Goal: Find specific page/section: Find specific page/section

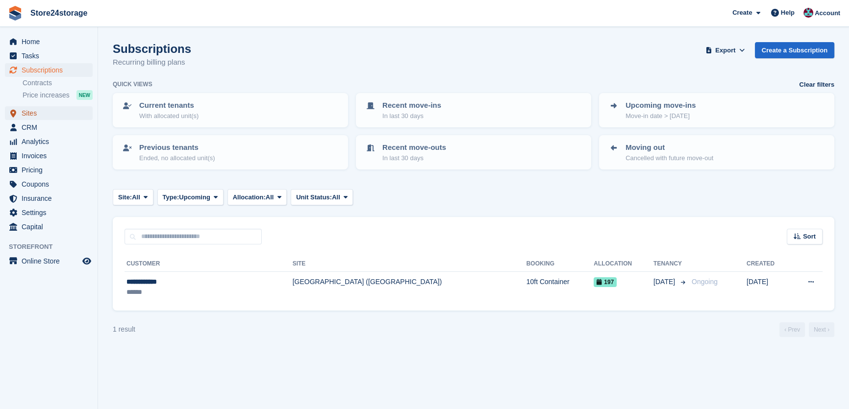
click at [64, 113] on span "Sites" at bounding box center [51, 113] width 59 height 14
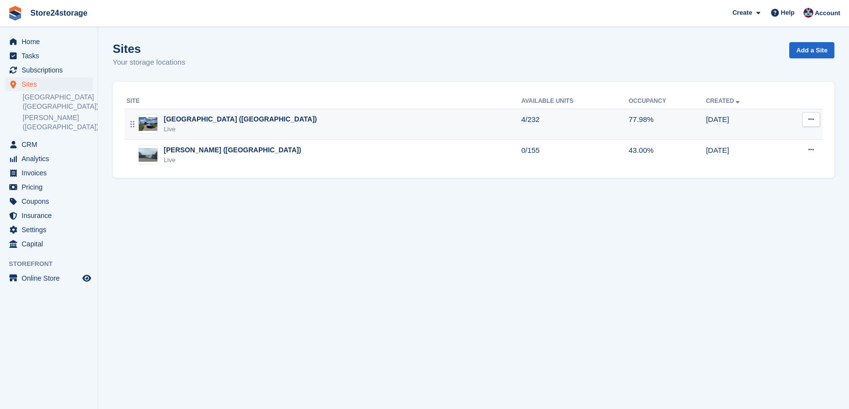
click at [207, 121] on div "[GEOGRAPHIC_DATA] ([GEOGRAPHIC_DATA])" at bounding box center [240, 119] width 153 height 10
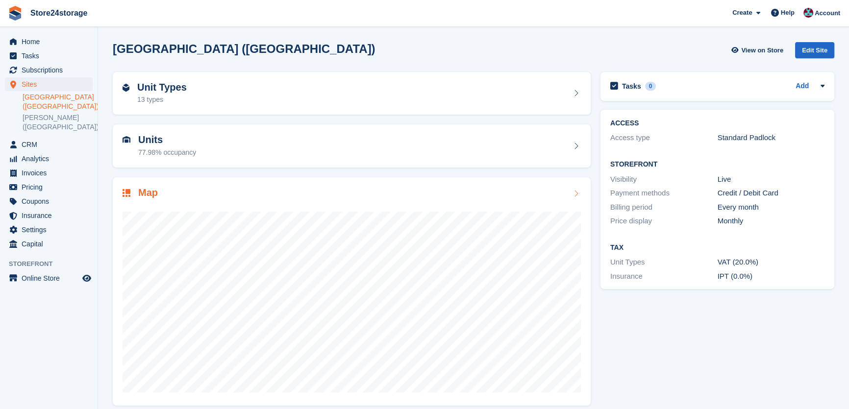
click at [205, 192] on div "Map" at bounding box center [352, 193] width 458 height 13
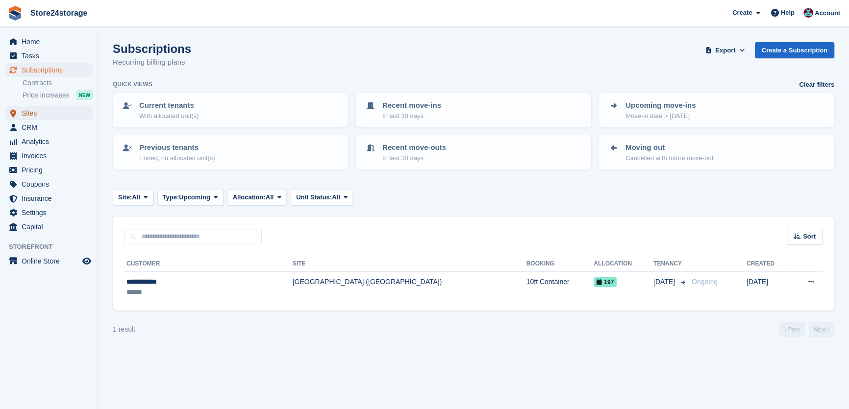
click at [40, 116] on span "Sites" at bounding box center [51, 113] width 59 height 14
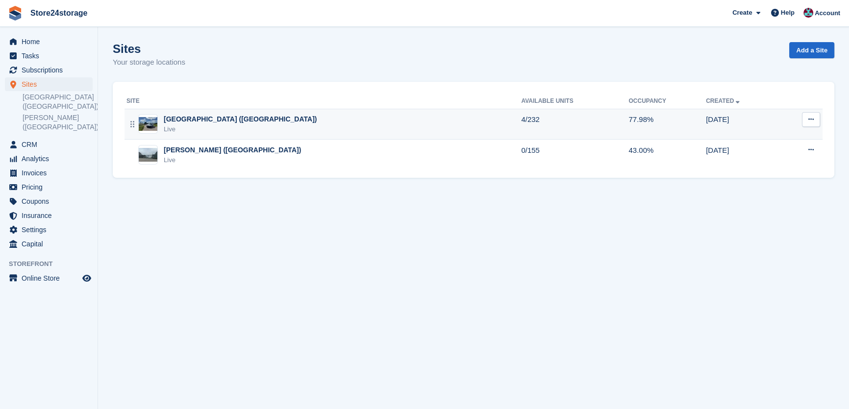
click at [187, 125] on div "Live" at bounding box center [240, 130] width 153 height 10
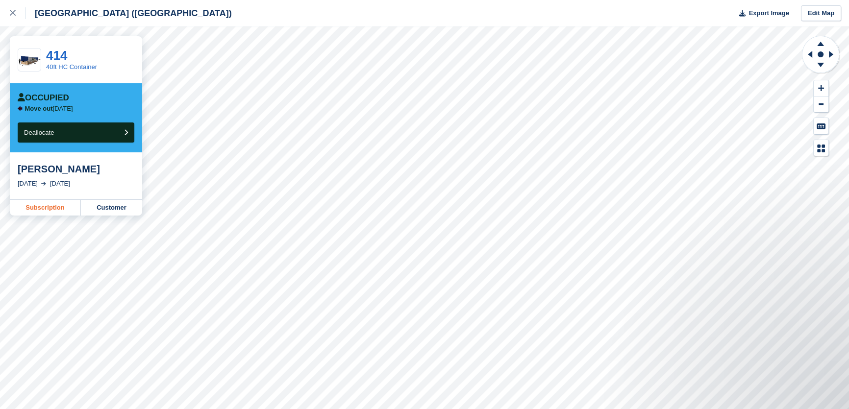
click at [50, 213] on link "Subscription" at bounding box center [45, 208] width 71 height 16
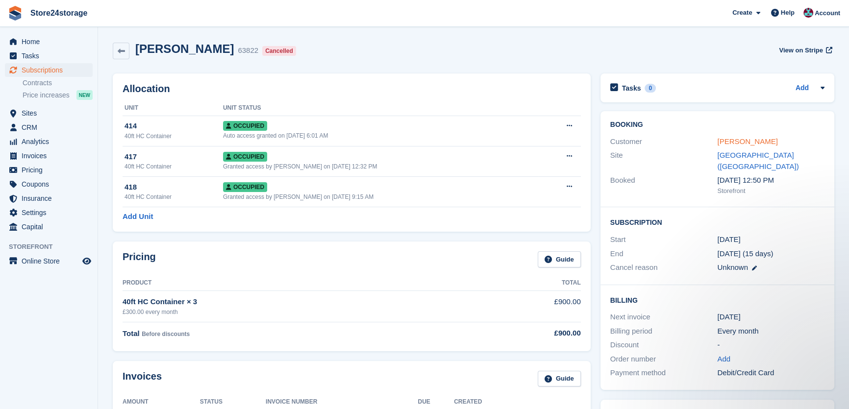
click at [738, 140] on link "Ben Reavley" at bounding box center [747, 141] width 60 height 8
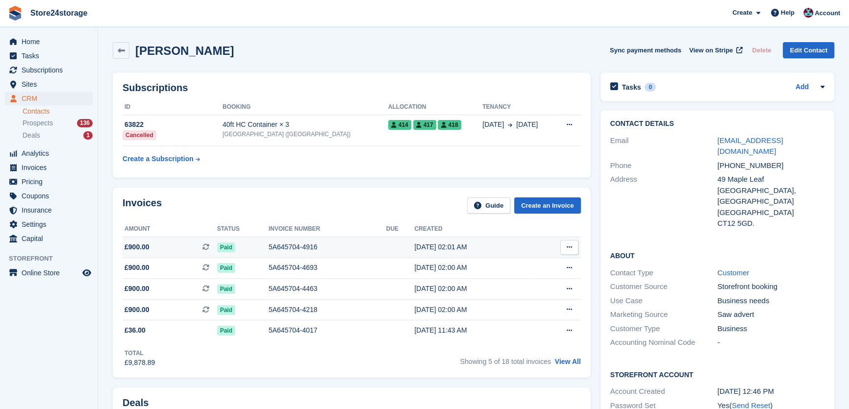
click at [571, 244] on icon at bounding box center [569, 247] width 5 height 6
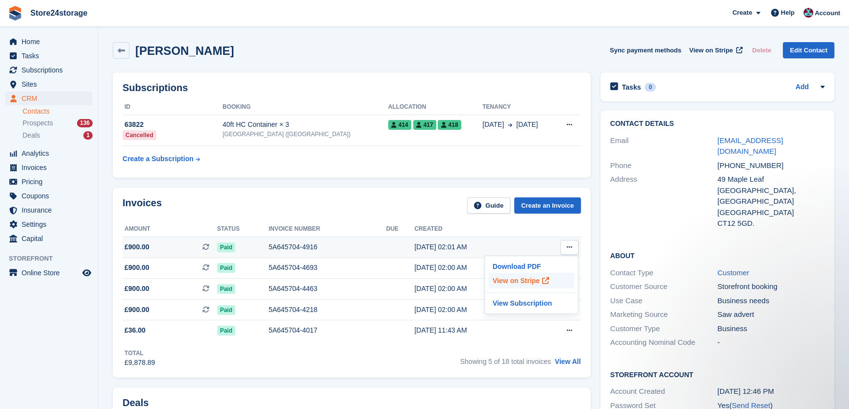
click at [532, 280] on p "View on Stripe" at bounding box center [531, 281] width 85 height 16
click at [530, 279] on p "View on Stripe" at bounding box center [531, 281] width 85 height 16
click at [186, 56] on h2 "[PERSON_NAME]" at bounding box center [184, 50] width 99 height 13
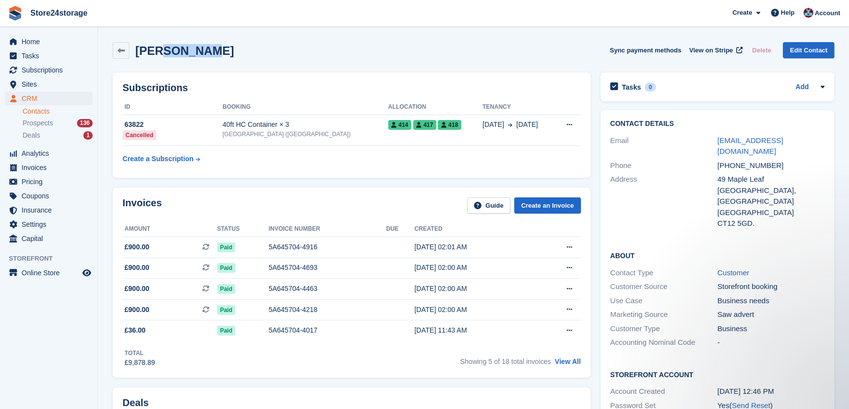
click at [186, 56] on h2 "[PERSON_NAME]" at bounding box center [184, 50] width 99 height 13
drag, startPoint x: 185, startPoint y: 56, endPoint x: 174, endPoint y: 51, distance: 12.1
click at [174, 51] on h2 "[PERSON_NAME]" at bounding box center [184, 50] width 99 height 13
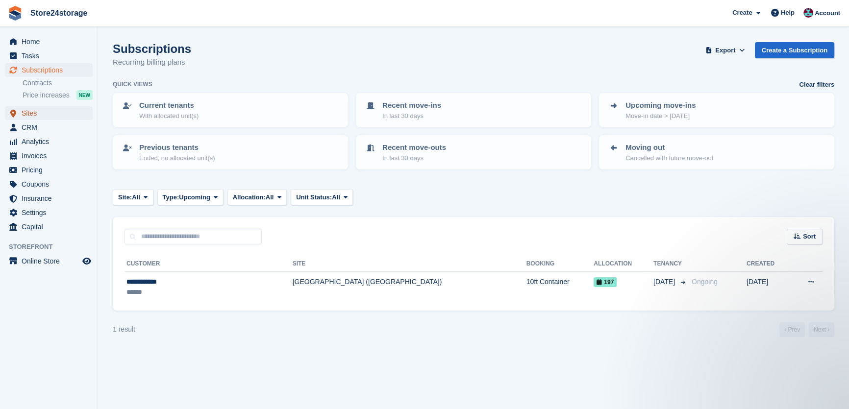
click at [46, 117] on span "Sites" at bounding box center [51, 113] width 59 height 14
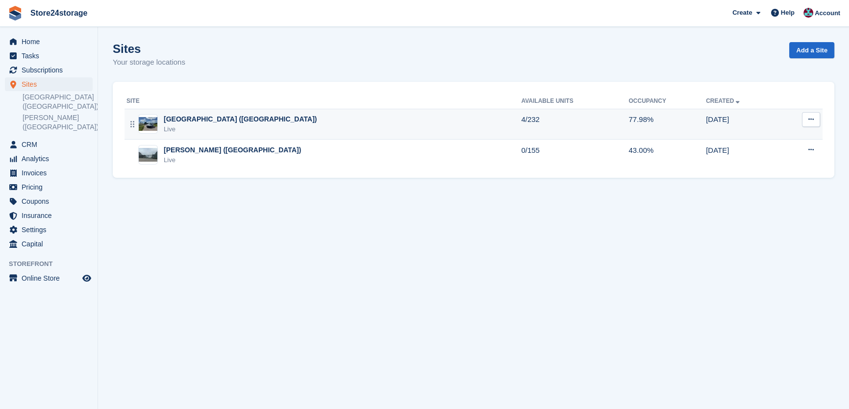
click at [192, 126] on div "Live" at bounding box center [240, 130] width 153 height 10
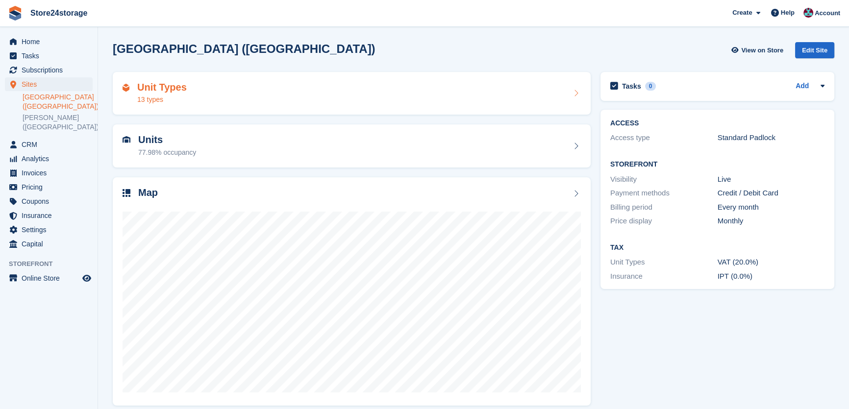
click at [245, 103] on div "Unit Types 13 types" at bounding box center [352, 94] width 458 height 24
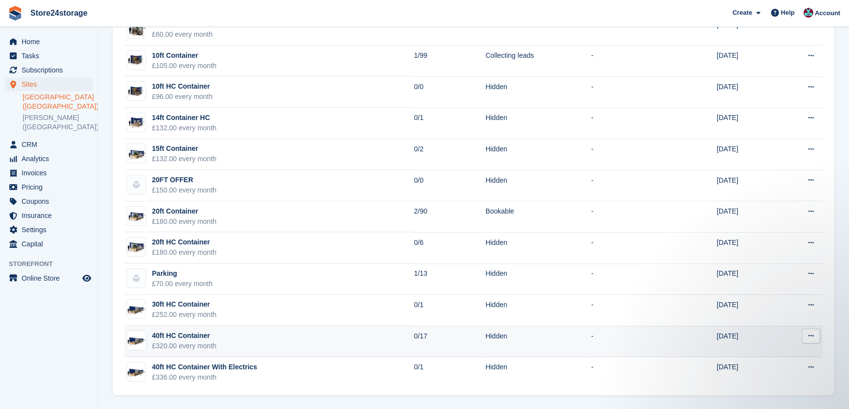
click at [212, 341] on div "£320.00 every month" at bounding box center [184, 346] width 65 height 10
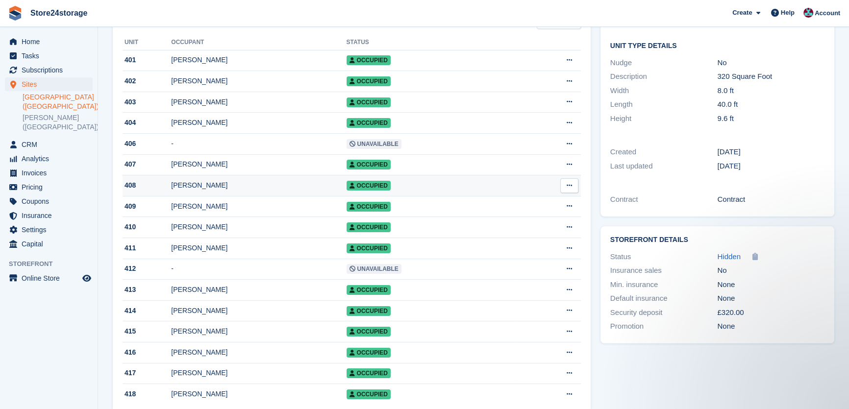
scroll to position [163, 0]
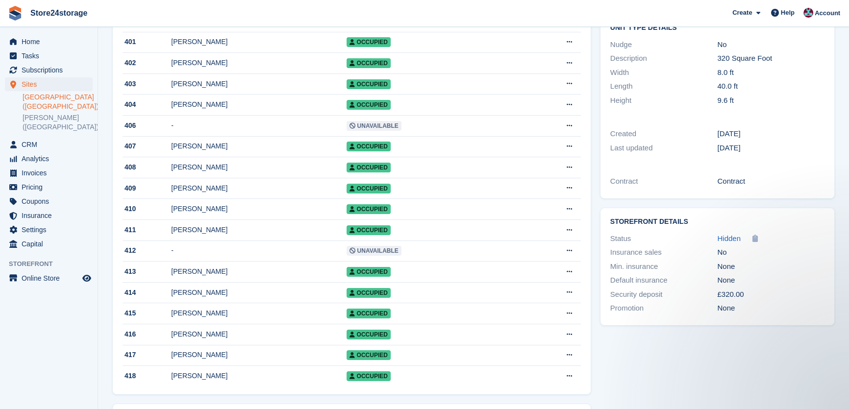
click at [50, 101] on link "[GEOGRAPHIC_DATA] ([GEOGRAPHIC_DATA])" at bounding box center [58, 102] width 70 height 19
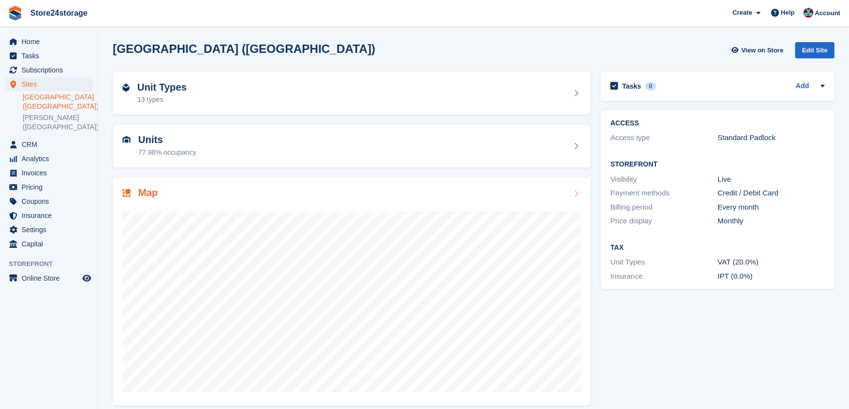
click at [186, 189] on div "Map" at bounding box center [352, 193] width 458 height 13
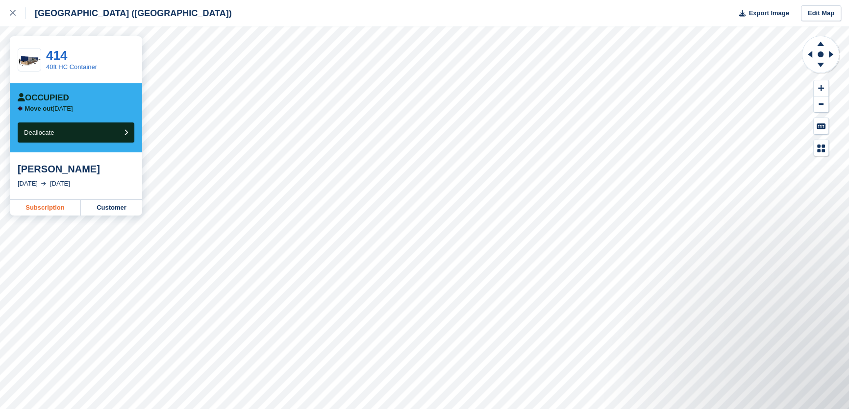
click at [56, 207] on link "Subscription" at bounding box center [45, 208] width 71 height 16
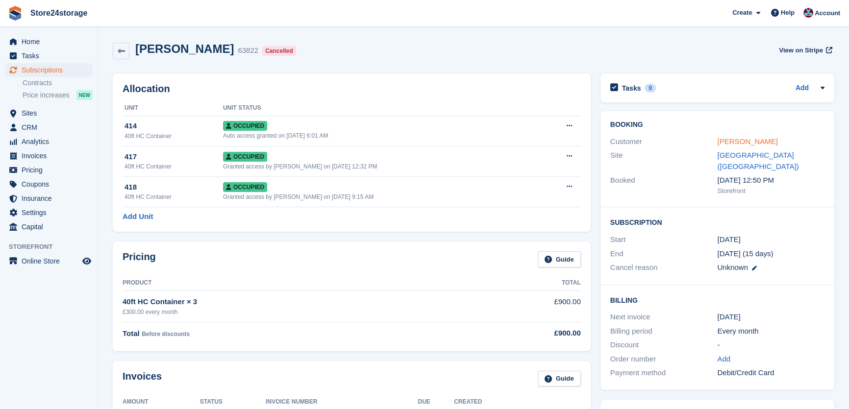
click at [731, 143] on link "[PERSON_NAME]" at bounding box center [747, 141] width 60 height 8
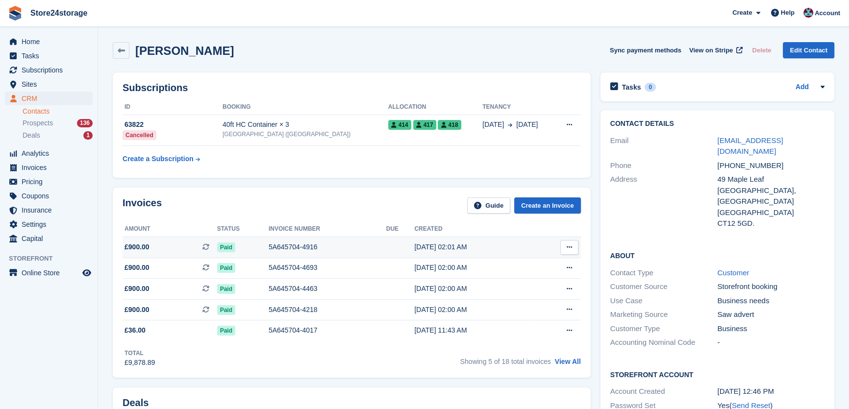
click at [573, 245] on button at bounding box center [569, 247] width 18 height 15
click at [542, 278] on icon at bounding box center [545, 280] width 7 height 7
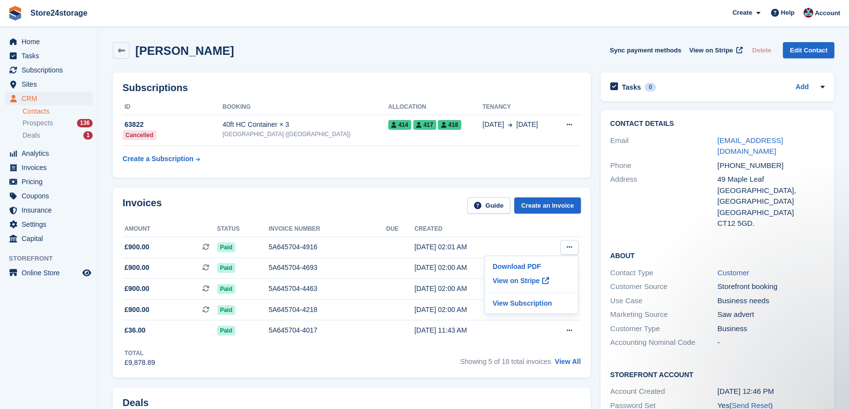
click at [156, 45] on h2 "[PERSON_NAME]" at bounding box center [184, 50] width 99 height 13
copy div "[PERSON_NAME] Sync payment methods View on Stripe Delete Edit Contact"
